Goal: Task Accomplishment & Management: Manage account settings

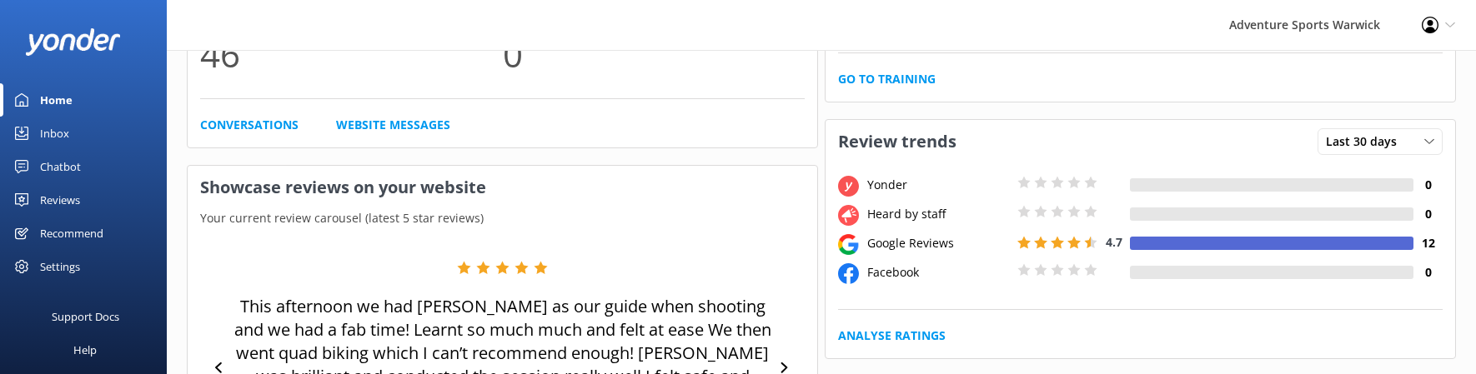
scroll to position [183, 0]
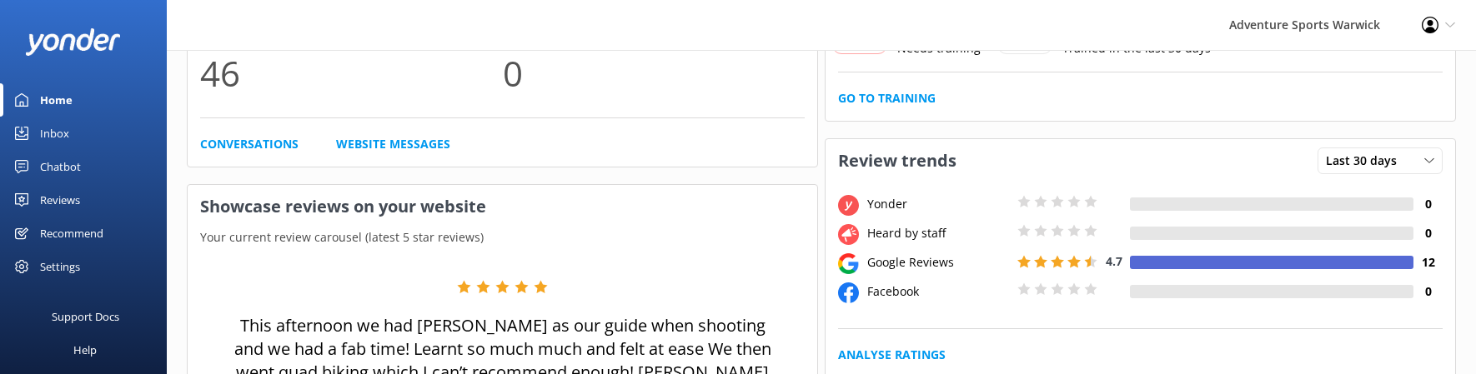
click at [47, 195] on div "Reviews" at bounding box center [60, 199] width 40 height 33
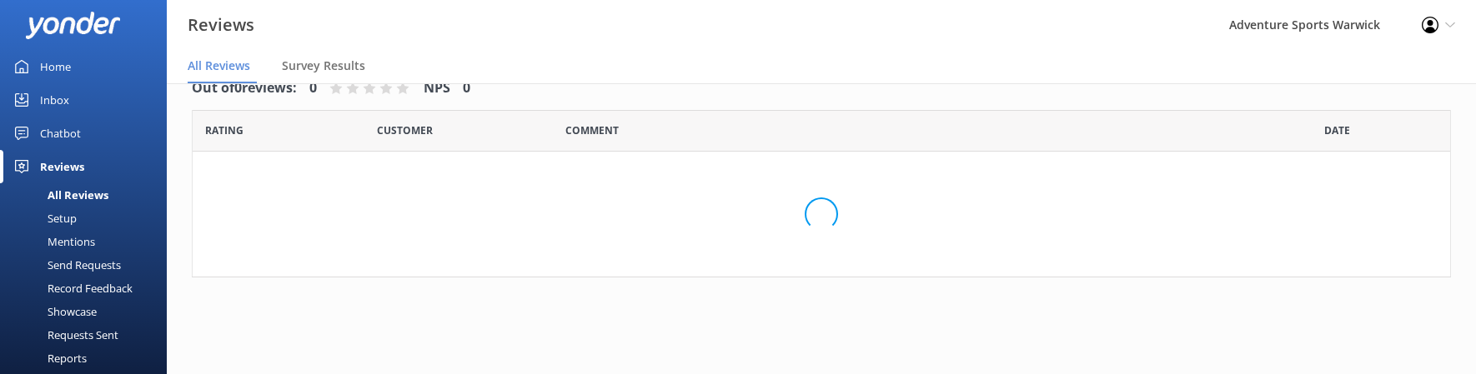
scroll to position [33, 0]
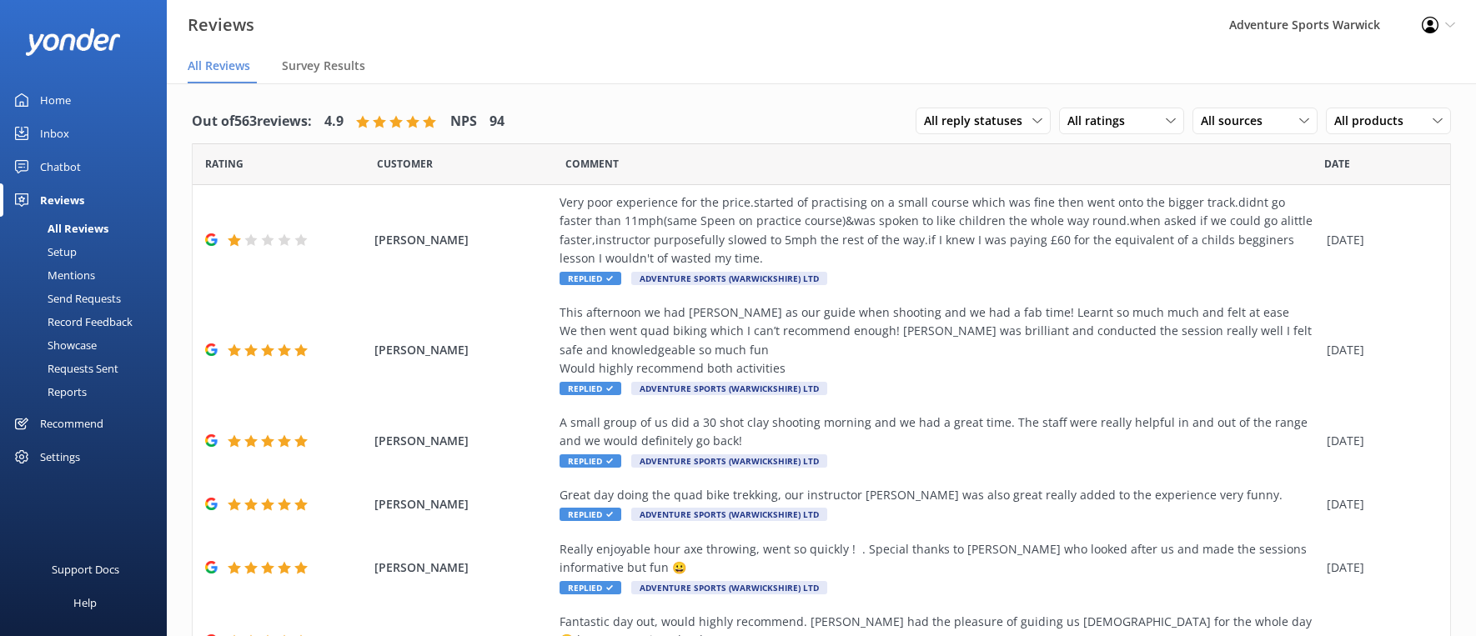
click at [59, 103] on div "Home" at bounding box center [55, 99] width 31 height 33
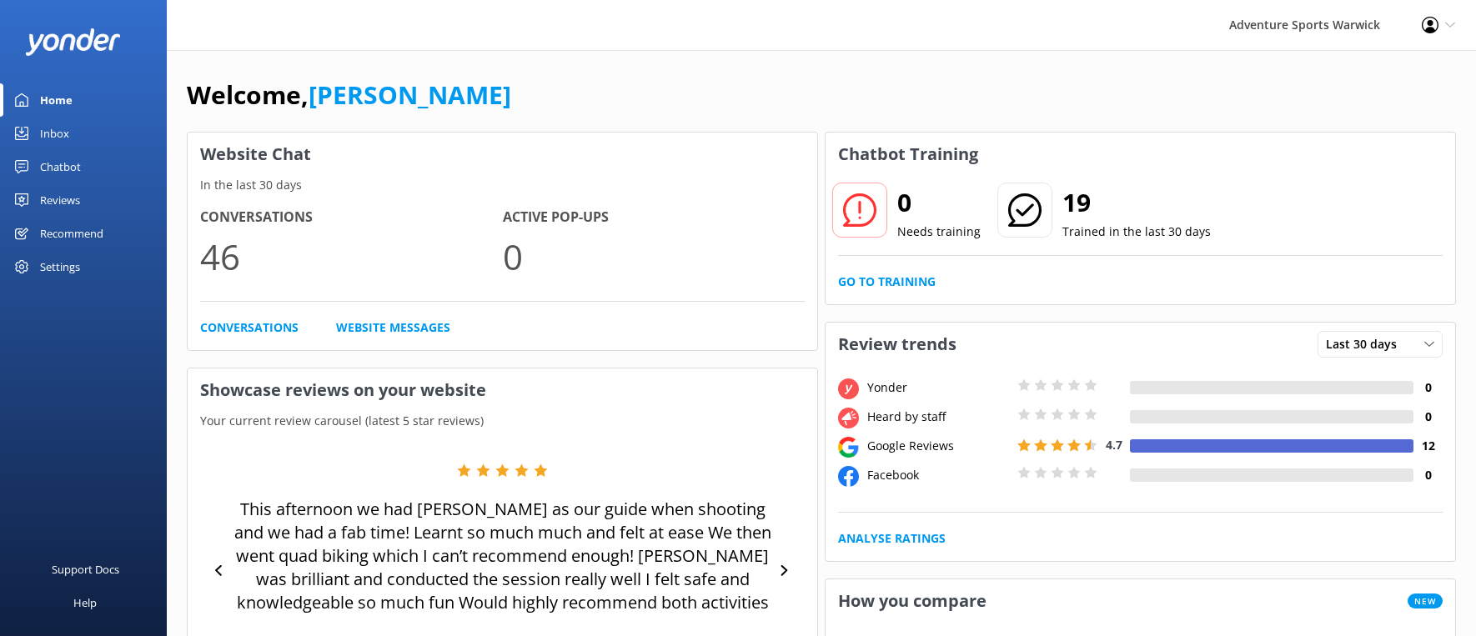
click at [52, 129] on div "Inbox" at bounding box center [54, 133] width 29 height 33
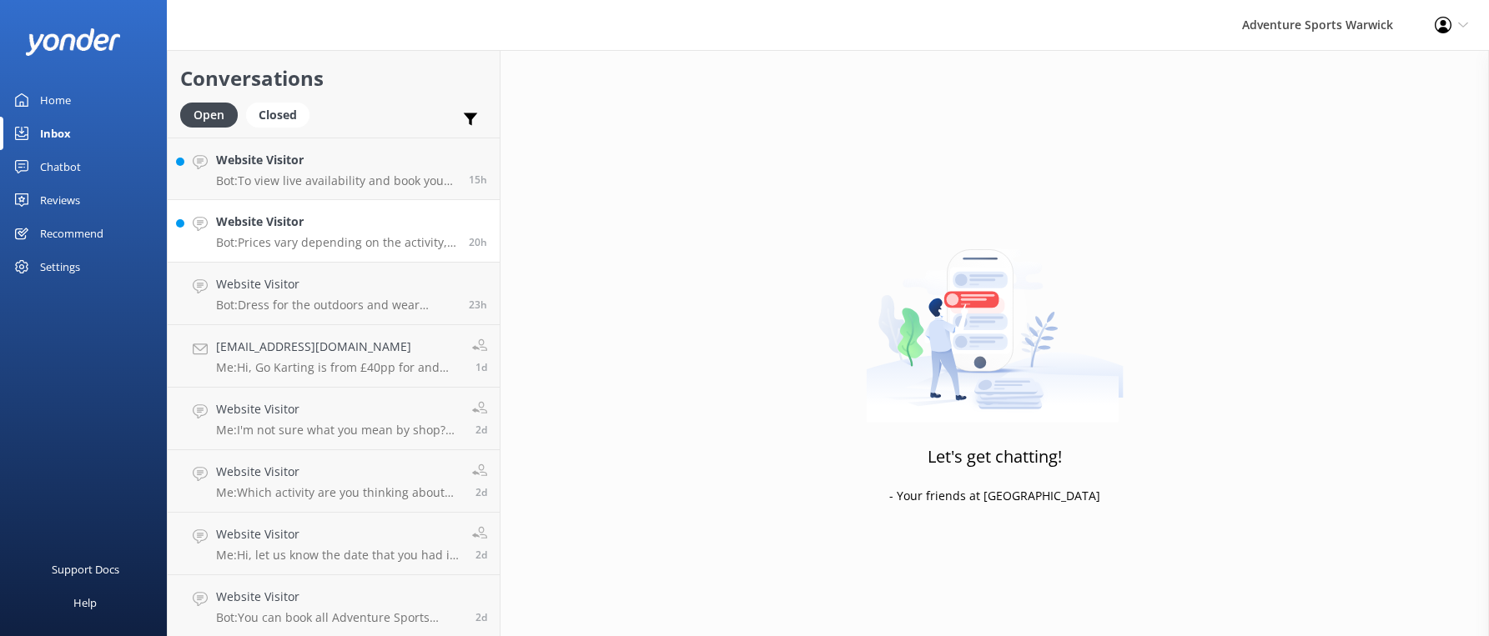
click at [349, 234] on div "Website Visitor Bot: Prices vary depending on the activity, season, group size,…" at bounding box center [336, 231] width 240 height 37
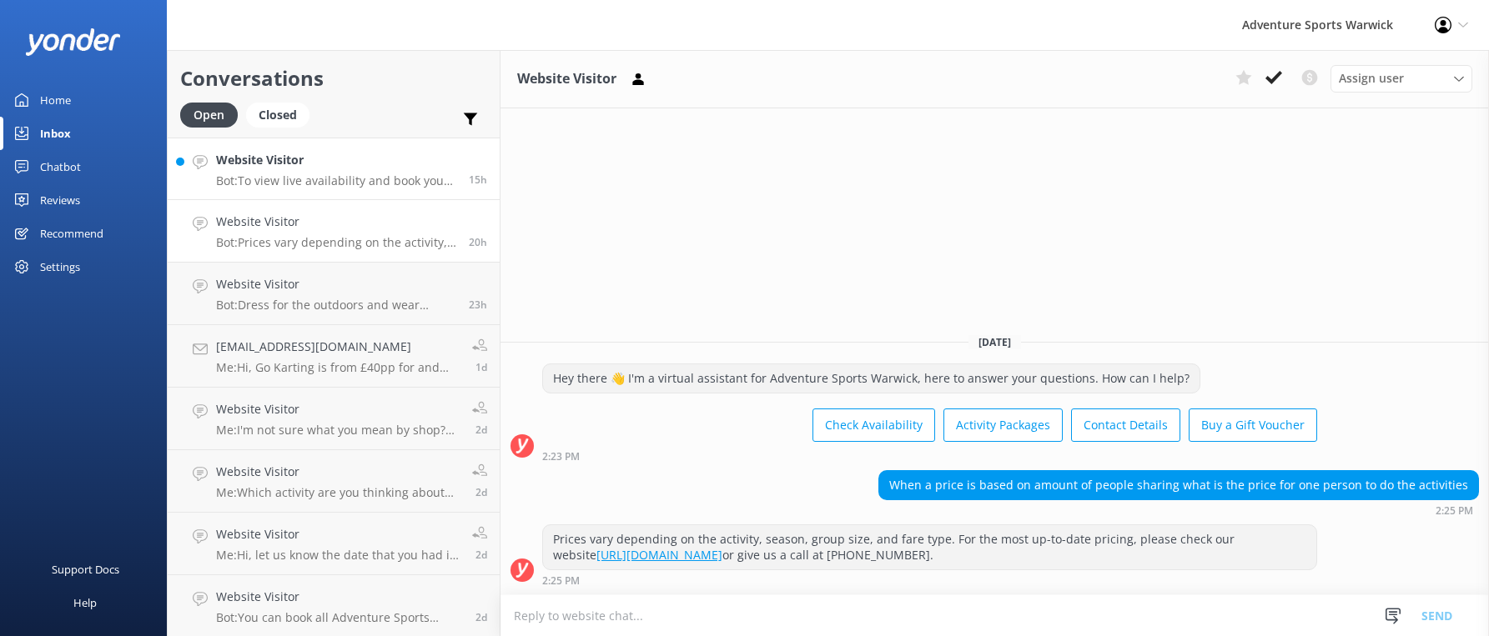
click at [319, 173] on p "Bot: To view live availability and book your tour, please visit [URL][DOMAIN_NA…" at bounding box center [336, 180] width 240 height 15
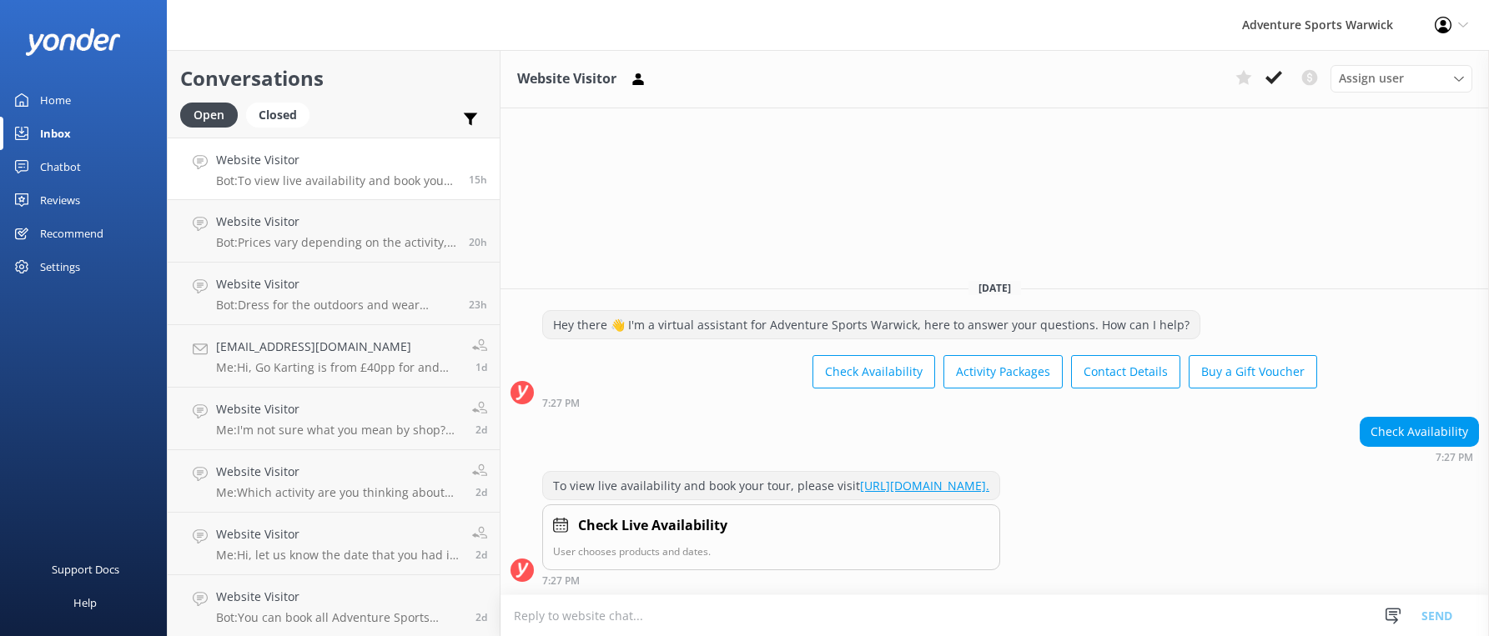
click at [55, 202] on div "Reviews" at bounding box center [60, 199] width 40 height 33
